Goal: Task Accomplishment & Management: Manage account settings

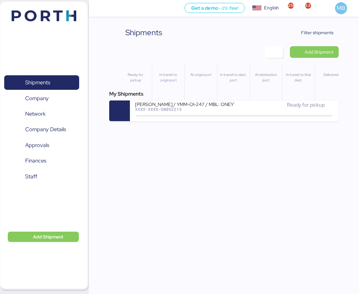
click at [319, 30] on span "Filter shipments" at bounding box center [317, 33] width 32 height 8
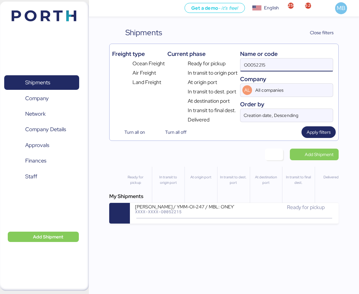
drag, startPoint x: 274, startPoint y: 65, endPoint x: 220, endPoint y: 61, distance: 54.0
click at [220, 61] on div "Freight type Ocean Freight Air Freight Land Freight Current phase Ready for pic…" at bounding box center [224, 84] width 224 height 77
paste input "O0052218"
type input "O0052218"
click at [215, 219] on icon at bounding box center [201, 218] width 31 height 7
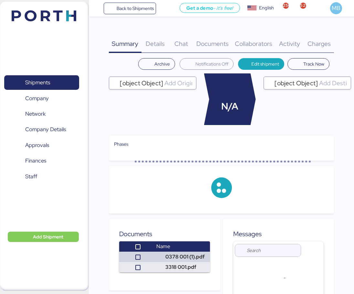
click at [320, 41] on span "Charges" at bounding box center [318, 43] width 23 height 8
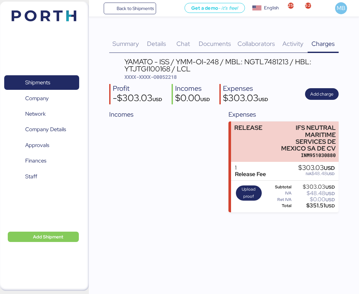
click at [327, 95] on span "Add charge" at bounding box center [321, 94] width 23 height 8
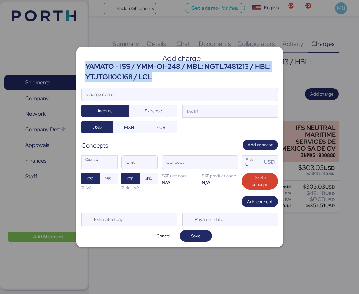
drag, startPoint x: 140, startPoint y: 74, endPoint x: 86, endPoint y: 69, distance: 54.5
click at [86, 69] on div "YAMATO - ISS / YMM-OI-248 / MBL: NGTL7481213 / HBL: YTJTGI100168 / LCL" at bounding box center [181, 71] width 192 height 21
copy div "YAMATO - ISS / YMM-OI-248 / MBL: NGTL7481213 / HBL: YTJTGI100168 / LCL"
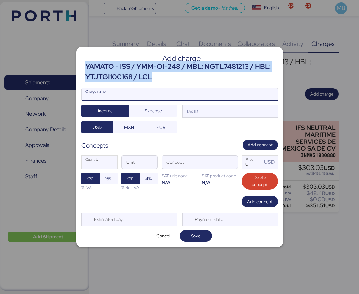
click at [144, 96] on input "Charge name" at bounding box center [180, 94] width 196 height 13
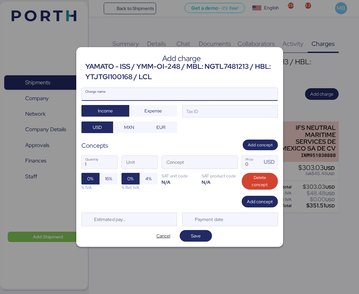
paste input "YAMATO - ISS / YMM-OI-248 / MBL: NGTL7481213 / HBL: YTJTGI100168 / LCL"
type input "YAMATO - ISS / YMM-OI-248 / MBL: NGTL7481213 / HBL: YTJTGI100168 / LCL"
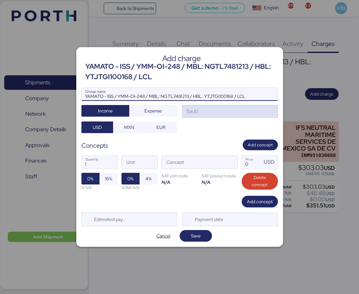
click at [225, 110] on div "Tax ID" at bounding box center [230, 111] width 96 height 13
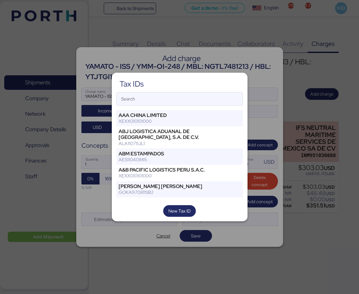
click at [181, 103] on input "Search" at bounding box center [180, 98] width 126 height 13
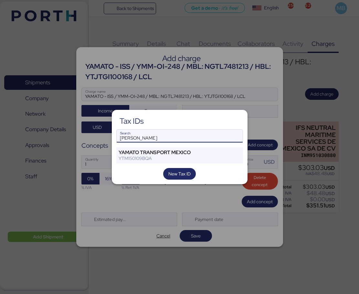
type input "[PERSON_NAME]"
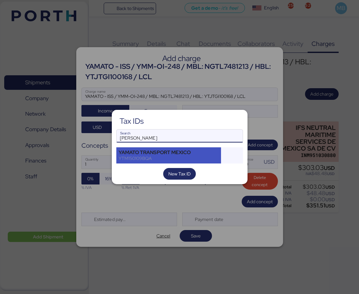
click at [186, 153] on div "YAMATO TRANSPORT MEXICO" at bounding box center [169, 153] width 100 height 6
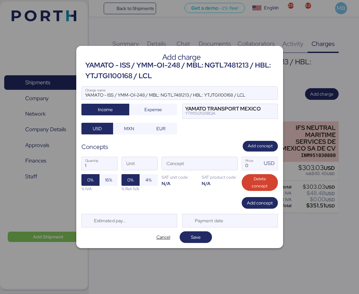
click at [234, 163] on span "button" at bounding box center [231, 165] width 14 height 14
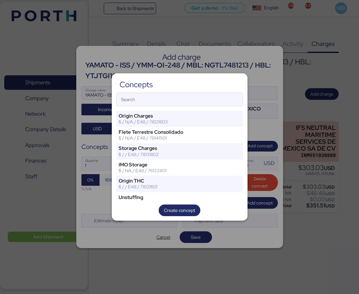
click at [167, 101] on input "Search" at bounding box center [180, 99] width 126 height 13
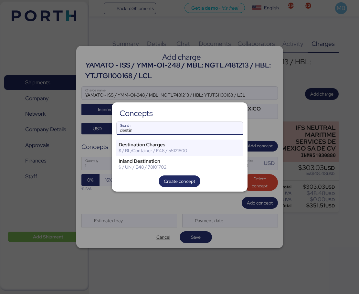
type input "destin"
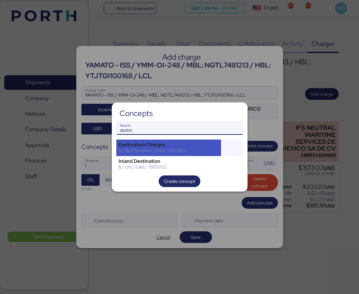
click at [171, 143] on div "Destination Charges" at bounding box center [169, 145] width 100 height 6
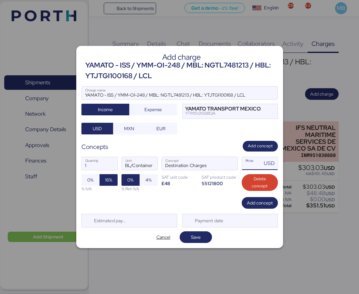
click at [253, 168] on input "Price USD" at bounding box center [252, 163] width 20 height 13
type input "333.03"
click at [259, 209] on div "Add charge YAMATO - ISS / YMM-OI-248 / MBL: NGTL7481213 / HBL: YTJTGI100168 / L…" at bounding box center [179, 147] width 207 height 202
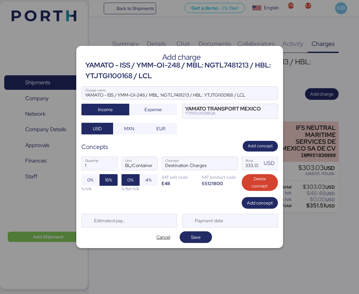
click at [253, 202] on span "Add concept" at bounding box center [260, 203] width 26 height 8
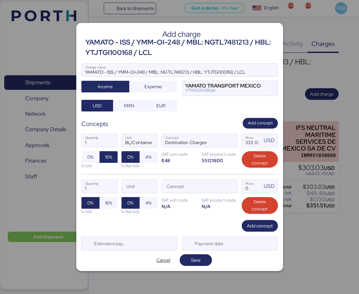
click at [228, 186] on span "button" at bounding box center [231, 188] width 14 height 14
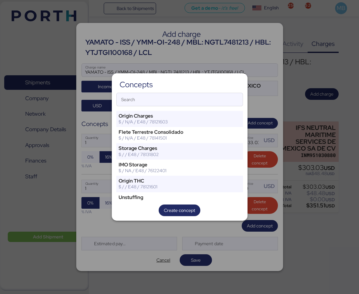
click at [187, 99] on input "Search" at bounding box center [180, 99] width 126 height 13
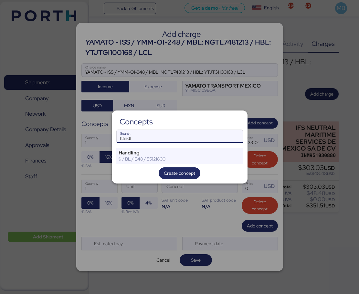
type input "handl"
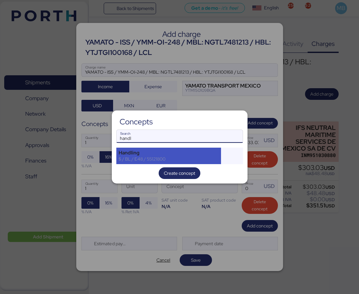
click at [143, 151] on div "Handling" at bounding box center [169, 153] width 100 height 6
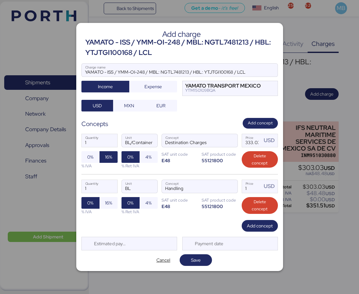
click at [112, 200] on span "16%" at bounding box center [109, 202] width 8 height 9
drag, startPoint x: 253, startPoint y: 187, endPoint x: 215, endPoint y: 183, distance: 37.7
click at [215, 183] on div "1 Quantity BL Unit Handling Concept 1 Price USD 0% 16% % IVA 0% 4% % Ret IVA SA…" at bounding box center [179, 197] width 196 height 46
type input "36"
click at [261, 227] on span "Add concept" at bounding box center [260, 226] width 26 height 8
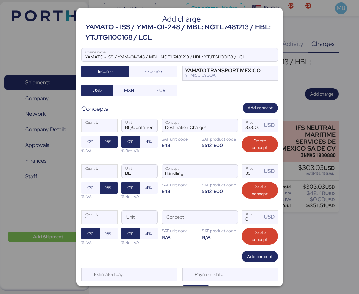
click at [230, 220] on span "button" at bounding box center [231, 219] width 14 height 14
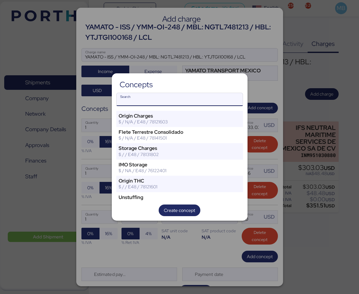
click at [185, 97] on input "Search" at bounding box center [180, 99] width 126 height 13
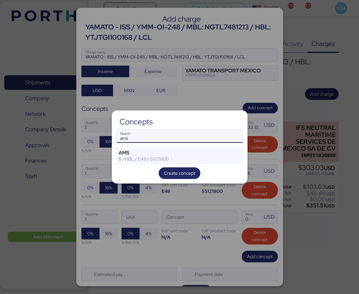
type input "ams"
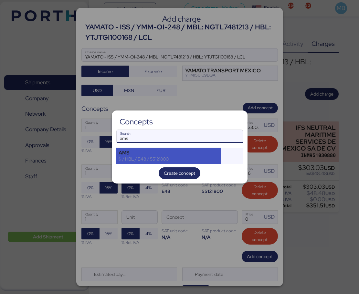
click at [166, 156] on div "$ / HBL / E48 / 55121800" at bounding box center [169, 159] width 100 height 6
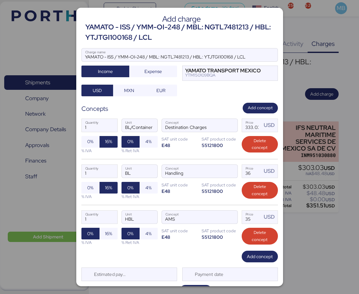
click at [106, 237] on span "16%" at bounding box center [108, 234] width 7 height 8
drag, startPoint x: 250, startPoint y: 220, endPoint x: 229, endPoint y: 218, distance: 20.7
click at [229, 218] on div "1 Quantity HBL Unit AMS Concept 35 Price USD 0% 16% % IVA 0% 4% % Ret IVA SAT u…" at bounding box center [179, 228] width 196 height 46
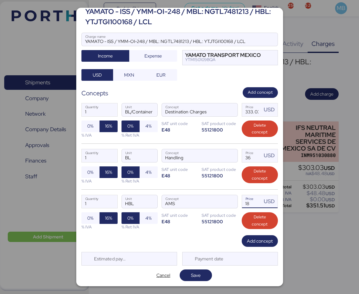
type input "18"
click at [197, 273] on span "Save" at bounding box center [196, 275] width 10 height 8
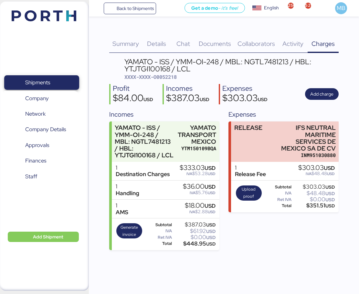
click at [57, 82] on span "Shipments" at bounding box center [41, 82] width 69 height 9
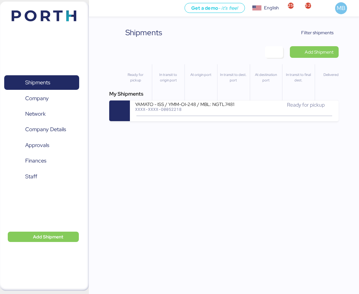
click at [328, 28] on span "Filter shipments" at bounding box center [313, 33] width 51 height 12
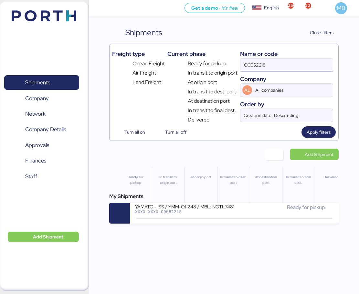
drag, startPoint x: 270, startPoint y: 65, endPoint x: 225, endPoint y: 66, distance: 44.2
click at [225, 66] on div "Freight type Ocean Freight Air Freight Land Freight Current phase Ready for pic…" at bounding box center [224, 84] width 224 height 77
paste input "A0052241"
type input "A0052241"
click at [224, 212] on div "XXXX-XXXX-A0052241" at bounding box center [184, 211] width 99 height 5
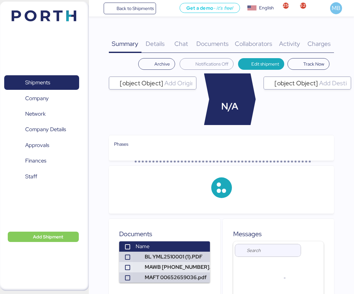
click at [317, 41] on span "Charges" at bounding box center [318, 43] width 23 height 8
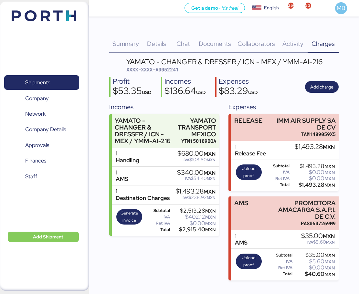
click at [57, 78] on span "Shipments" at bounding box center [41, 82] width 69 height 9
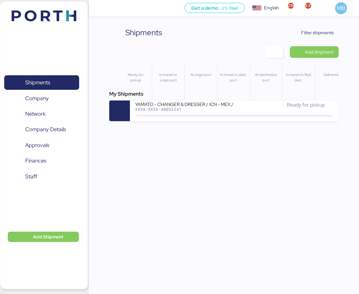
click at [322, 31] on span "Filter shipments" at bounding box center [317, 33] width 32 height 8
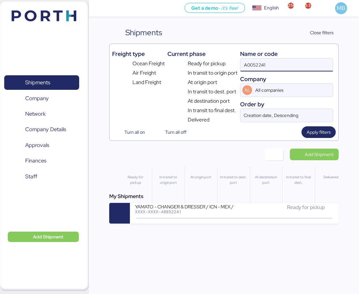
drag, startPoint x: 272, startPoint y: 69, endPoint x: 203, endPoint y: 64, distance: 69.7
click at [205, 64] on div "Freight type Ocean Freight Air Freight Land Freight Current phase Ready for pic…" at bounding box center [224, 84] width 224 height 77
paste input "O0051628"
type input "O0051628"
click at [240, 212] on div "In transit to dest. port" at bounding box center [283, 210] width 99 height 14
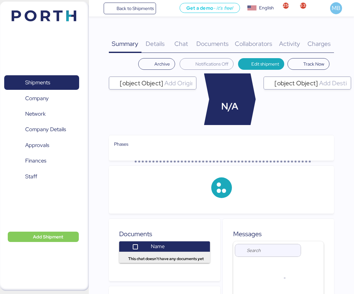
click at [318, 39] on div "Charges 0" at bounding box center [319, 40] width 30 height 26
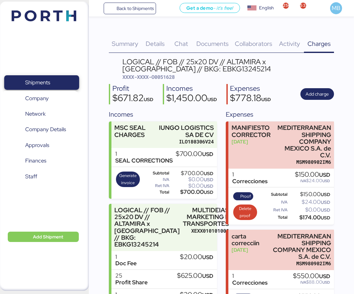
click at [46, 81] on span "Shipments" at bounding box center [37, 82] width 25 height 9
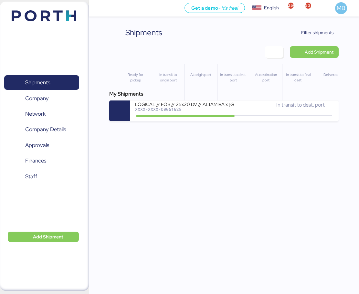
click at [324, 35] on span "Filter shipments" at bounding box center [317, 33] width 32 height 8
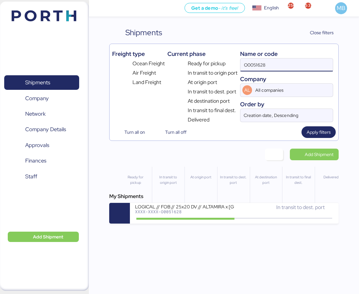
drag, startPoint x: 276, startPoint y: 66, endPoint x: 232, endPoint y: 67, distance: 43.6
click at [233, 67] on div "Freight type Ocean Freight Air Freight Land Freight Current phase Ready for pic…" at bounding box center [224, 84] width 224 height 77
paste input "O0052219"
type input "O0052219"
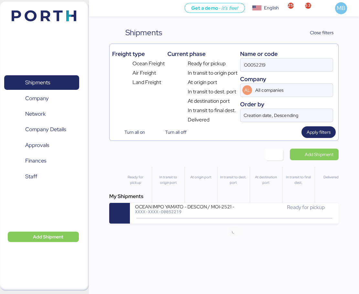
click at [247, 215] on icon at bounding box center [234, 218] width 31 height 7
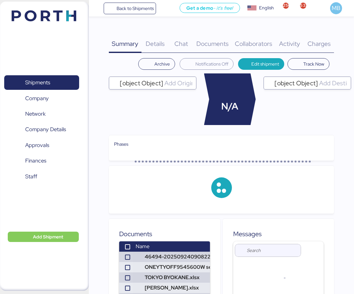
click at [317, 36] on div "Charges 0" at bounding box center [319, 40] width 30 height 26
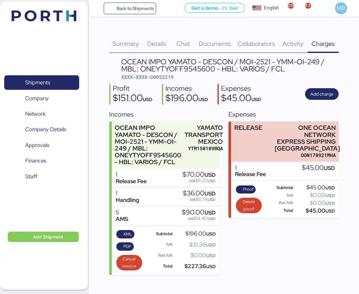
click at [125, 236] on span "XML" at bounding box center [127, 234] width 9 height 7
click at [123, 244] on span "PDF" at bounding box center [124, 246] width 13 height 7
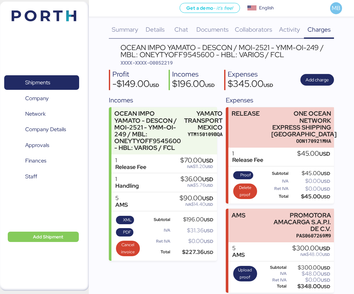
scroll to position [18, 0]
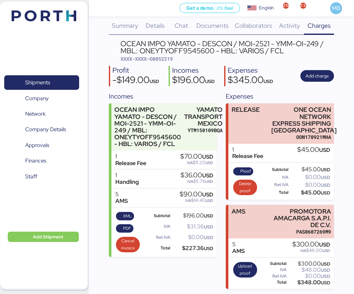
click at [304, 223] on div "PROMOTORA AMACARGA S.A.P.I. DE C.V." at bounding box center [301, 218] width 60 height 20
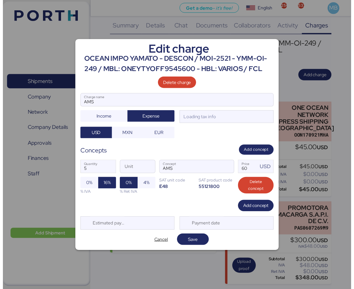
scroll to position [0, 0]
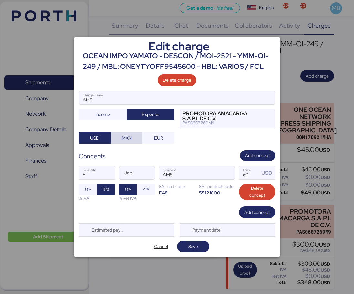
drag, startPoint x: 131, startPoint y: 133, endPoint x: 181, endPoint y: 124, distance: 50.5
click at [131, 133] on span "MXN" at bounding box center [127, 137] width 22 height 9
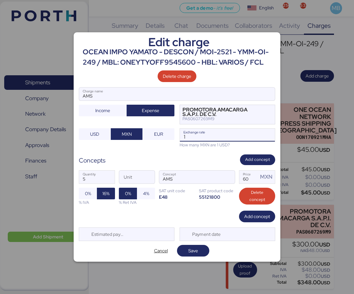
drag, startPoint x: 209, startPoint y: 133, endPoint x: 178, endPoint y: 133, distance: 30.7
click at [178, 133] on div "AMS Charge name Income Expense PROMOTORA AMACARGA S.A.P.I. DE C.V. PAS0607269M9…" at bounding box center [177, 117] width 196 height 61
paste input "8.3474"
type input "18.3474"
click at [200, 253] on span "Save" at bounding box center [193, 250] width 22 height 9
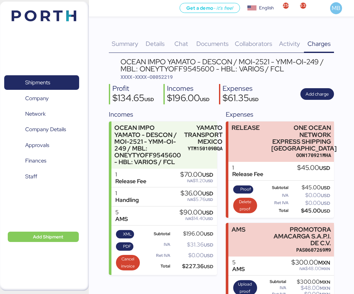
click at [50, 81] on span "Shipments" at bounding box center [37, 82] width 25 height 9
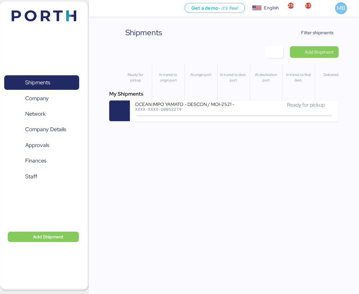
click at [323, 33] on span "Filter shipments" at bounding box center [317, 33] width 32 height 8
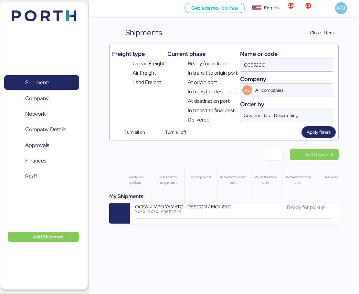
drag, startPoint x: 286, startPoint y: 64, endPoint x: 229, endPoint y: 62, distance: 57.5
click at [230, 62] on div "Freight type Ocean Freight Air Freight Land Freight Current phase Ready for pic…" at bounding box center [224, 84] width 224 height 77
paste input "O0052218"
type input "O0052218"
click at [221, 204] on div "YAMATO - ISS / YMM-OI-248 / MBL: NGTL7481213 / HBL: YTJTGI100168 / LCL" at bounding box center [184, 205] width 99 height 5
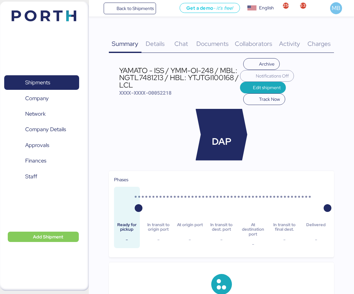
click at [324, 39] on span "Charges" at bounding box center [318, 43] width 23 height 8
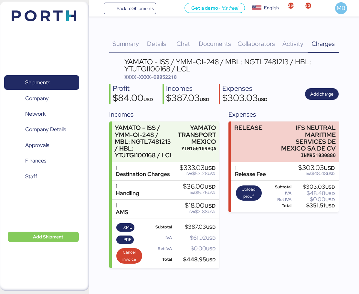
click at [126, 224] on span "XML" at bounding box center [127, 227] width 9 height 7
click at [125, 236] on span "PDF" at bounding box center [127, 239] width 8 height 7
click at [52, 81] on span "Shipments" at bounding box center [41, 82] width 69 height 9
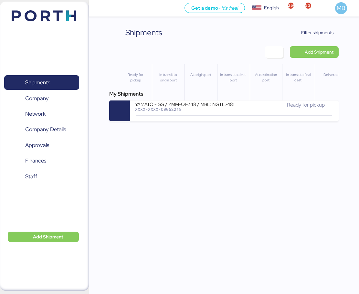
click at [322, 32] on span "Filter shipments" at bounding box center [317, 33] width 32 height 8
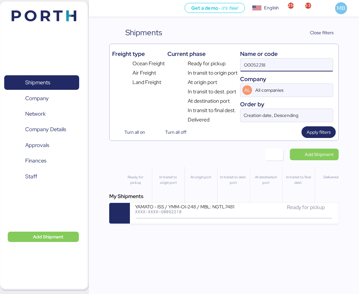
drag, startPoint x: 289, startPoint y: 61, endPoint x: 239, endPoint y: 58, distance: 50.1
click at [239, 58] on div "Freight type Ocean Freight Air Freight Land Freight Current phase Ready for pic…" at bounding box center [224, 84] width 224 height 77
paste input "A0052241"
type input "A0052241"
click at [203, 210] on div "XXXX-XXXX-A0052241" at bounding box center [184, 211] width 99 height 5
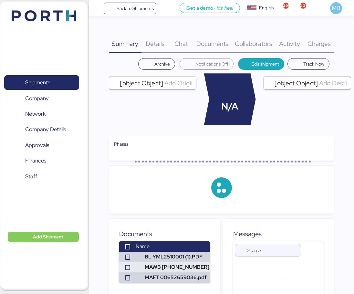
click at [326, 35] on div "Charges 0" at bounding box center [319, 40] width 30 height 26
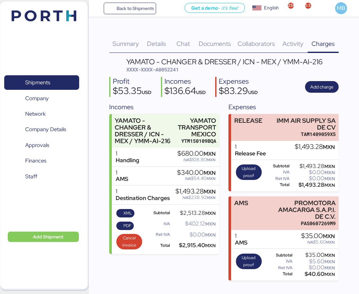
click at [127, 212] on span "XML" at bounding box center [127, 213] width 9 height 7
click at [125, 224] on span "PDF" at bounding box center [127, 225] width 8 height 7
click at [170, 72] on span "XXXX-XXXX-A0052241" at bounding box center [152, 69] width 52 height 6
copy span "A0052241"
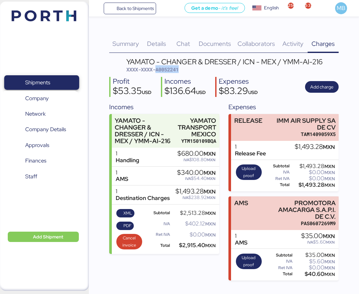
click at [60, 80] on span "Shipments" at bounding box center [41, 82] width 69 height 9
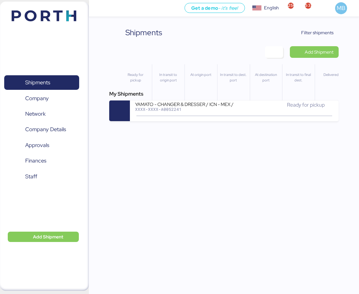
click at [315, 31] on span "Filter shipments" at bounding box center [317, 33] width 32 height 8
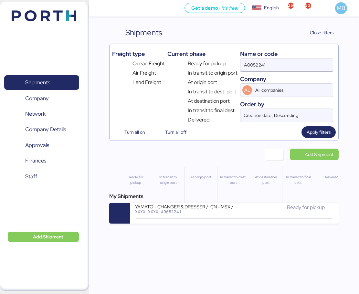
drag, startPoint x: 277, startPoint y: 65, endPoint x: 216, endPoint y: 64, distance: 61.0
click at [217, 64] on div "Freight type Ocean Freight Air Freight Land Freight Current phase Ready for pic…" at bounding box center [224, 84] width 224 height 77
paste input "O0051939"
type input "O0051939"
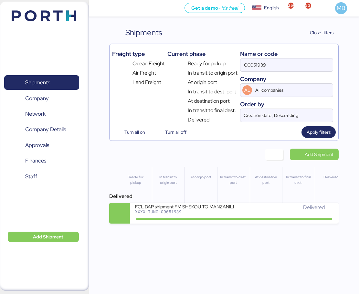
click at [186, 210] on div "XXXX-IUNG-O0051939" at bounding box center [184, 211] width 99 height 5
